Goal: Check status: Check status

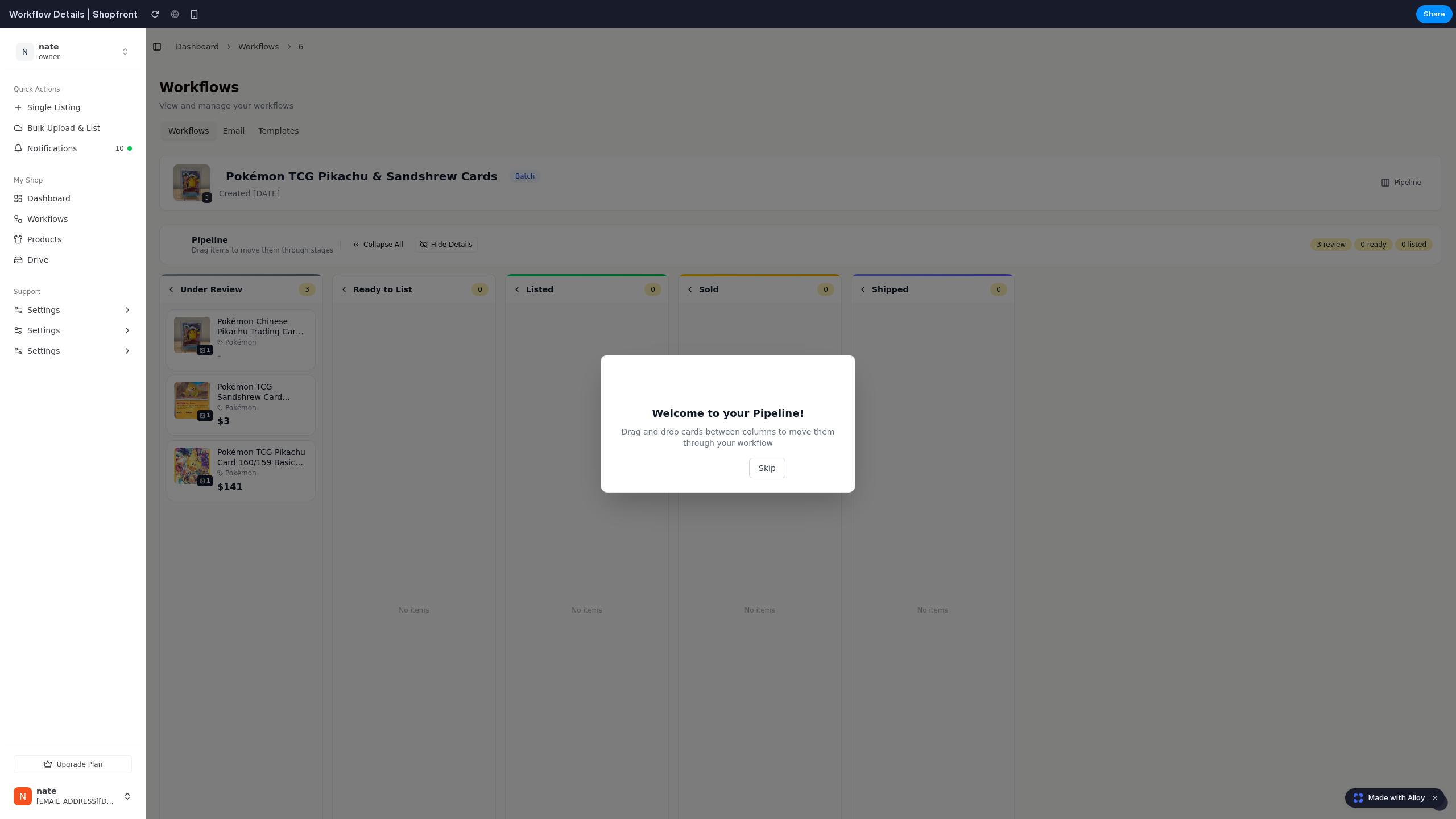
click at [766, 467] on button "Skip" at bounding box center [767, 467] width 37 height 21
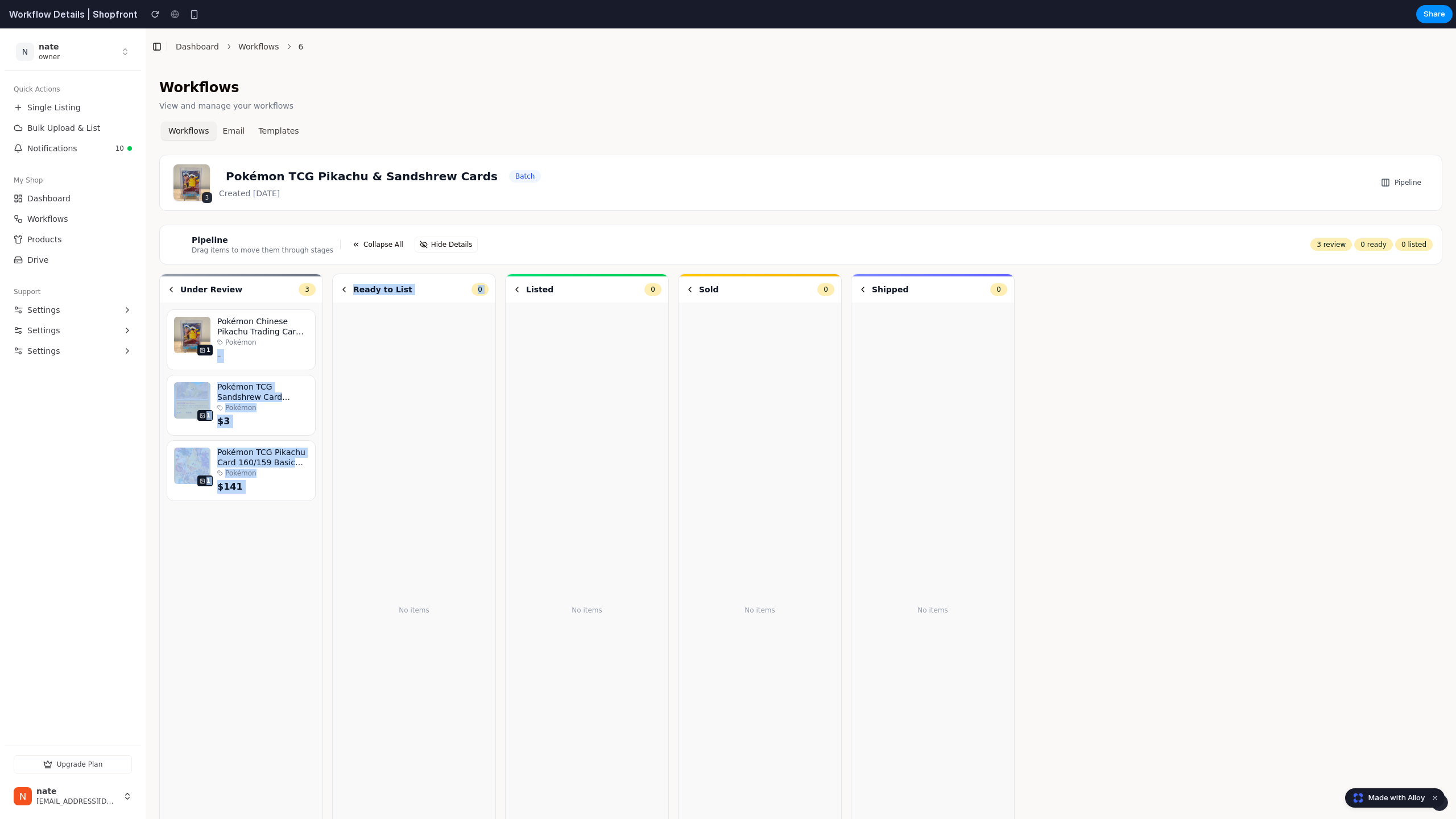
drag, startPoint x: 261, startPoint y: 348, endPoint x: 390, endPoint y: 377, distance: 132.2
click at [390, 377] on div "Under Review 3 1 Pokémon Chinese Pikachu Trading Card 070/096 Pokémon - 1 Pokém…" at bounding box center [800, 600] width 1283 height 654
click at [255, 347] on div "Pokémon Chinese Pikachu Trading Card 070/096 Pokémon -" at bounding box center [263, 339] width 91 height 46
drag, startPoint x: 255, startPoint y: 320, endPoint x: 339, endPoint y: 331, distance: 84.7
click at [339, 331] on div "Under Review 3 1 Pokémon Chinese Pikachu Trading Card 070/096 Pokémon - 1 Pokém…" at bounding box center [800, 600] width 1283 height 654
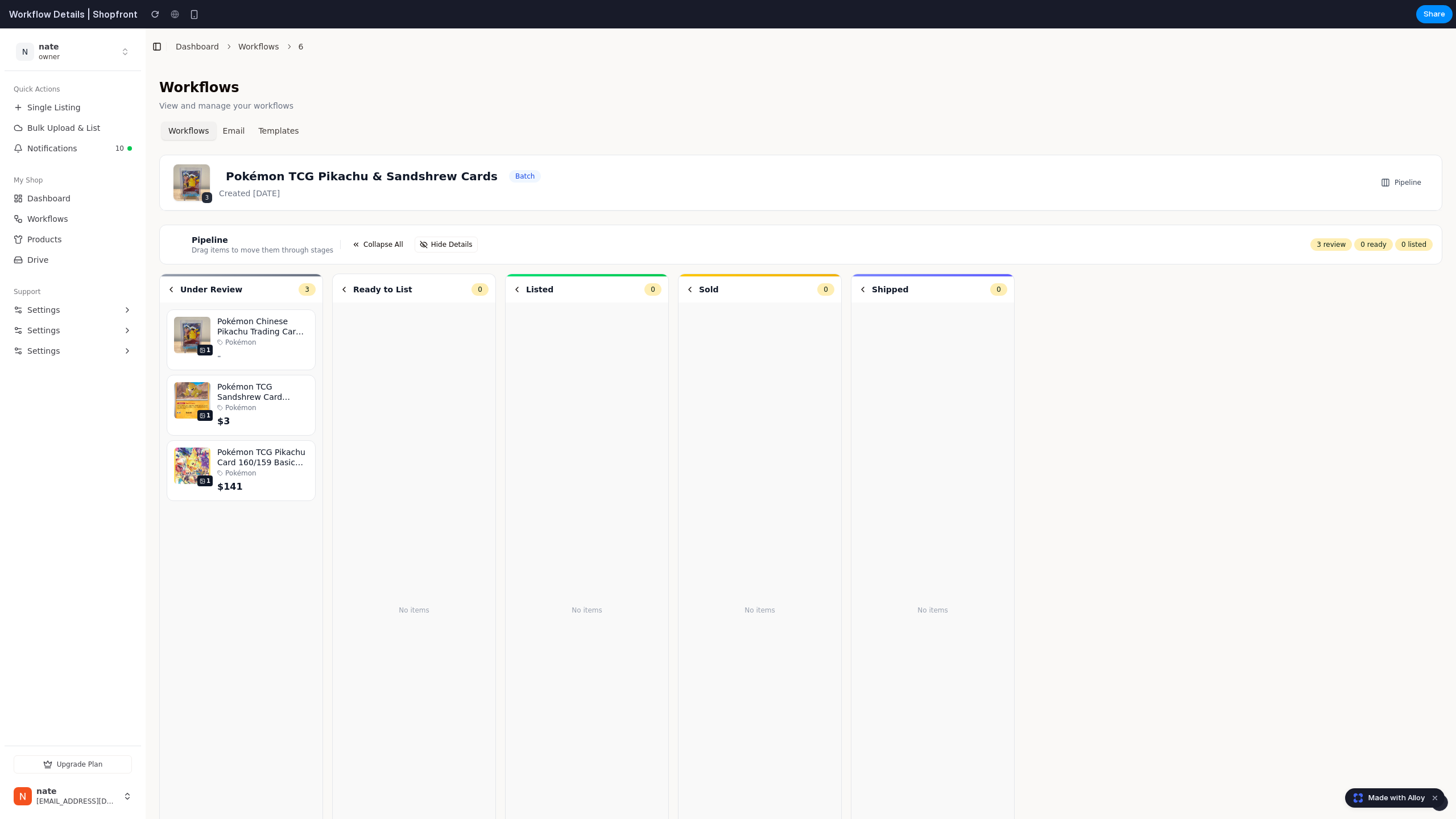
click at [347, 320] on div "No items" at bounding box center [414, 610] width 149 height 602
click at [364, 240] on span "Collapse All" at bounding box center [384, 245] width 40 height 9
drag, startPoint x: 230, startPoint y: 287, endPoint x: 241, endPoint y: 289, distance: 11.2
click at [241, 289] on div "Under Review 3" at bounding box center [241, 289] width 149 height 13
click at [168, 289] on icon "button" at bounding box center [172, 289] width 9 height 9
